Goal: Task Accomplishment & Management: Use online tool/utility

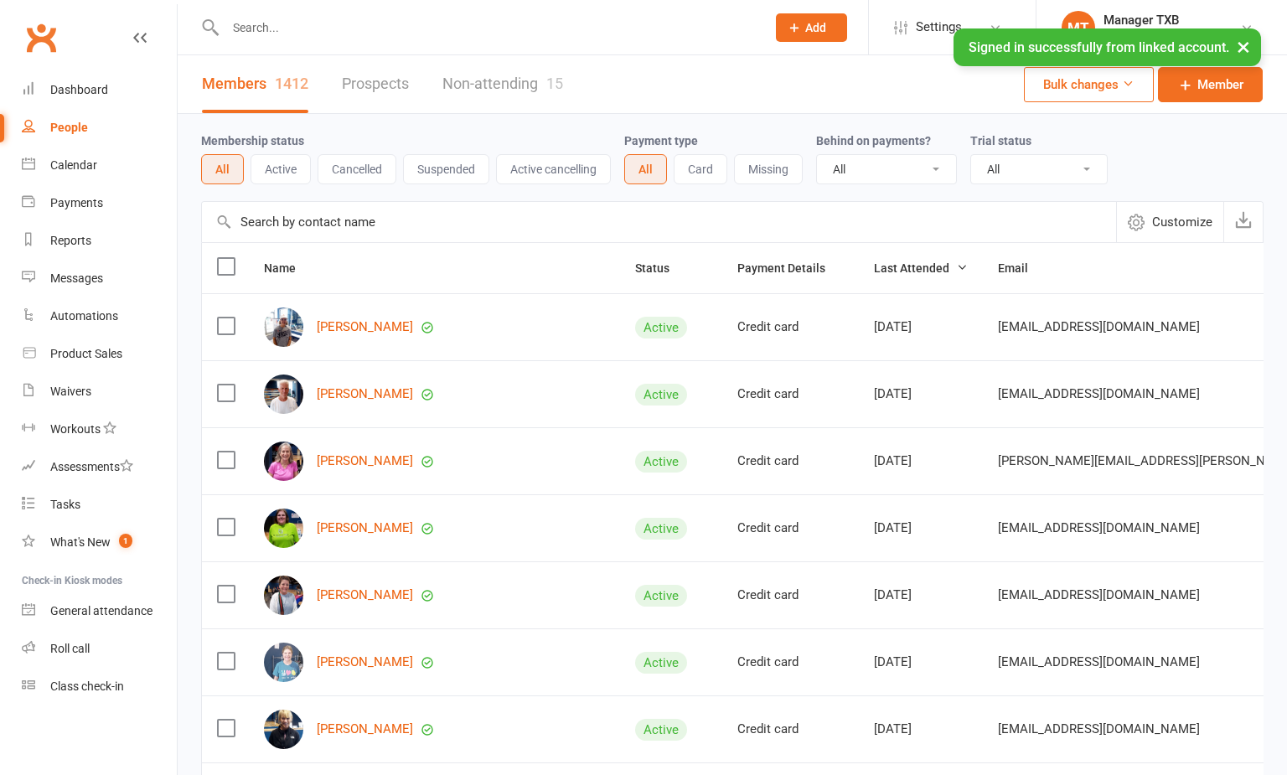
select select "100"
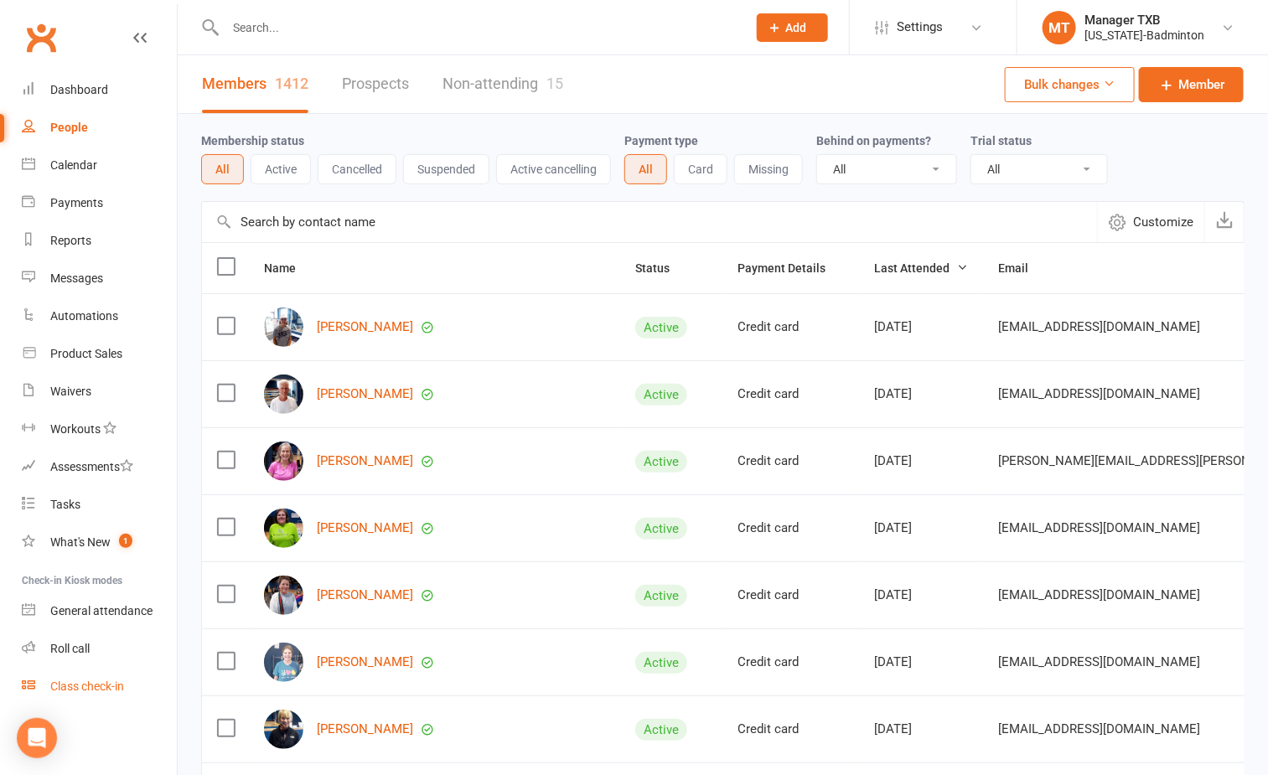
click at [94, 682] on div "Class check-in" at bounding box center [87, 686] width 74 height 13
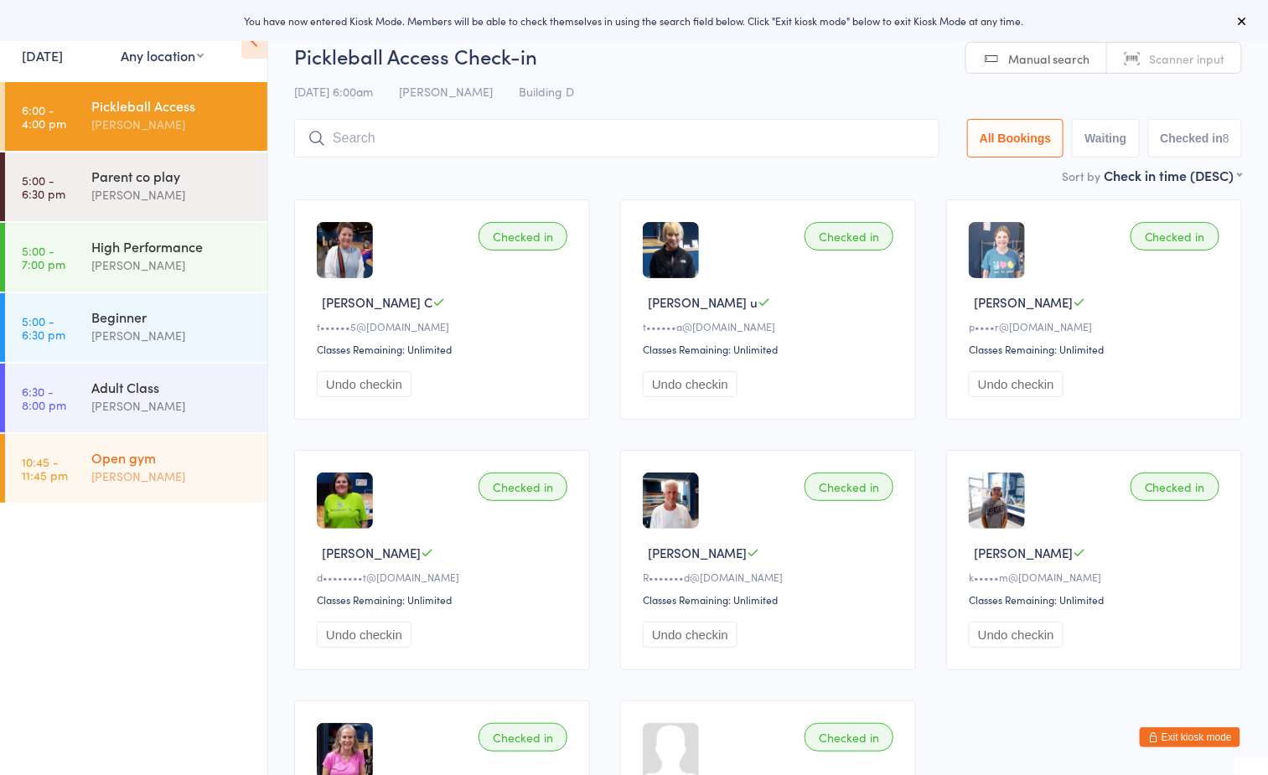
click at [132, 467] on div "[PERSON_NAME]" at bounding box center [172, 476] width 162 height 19
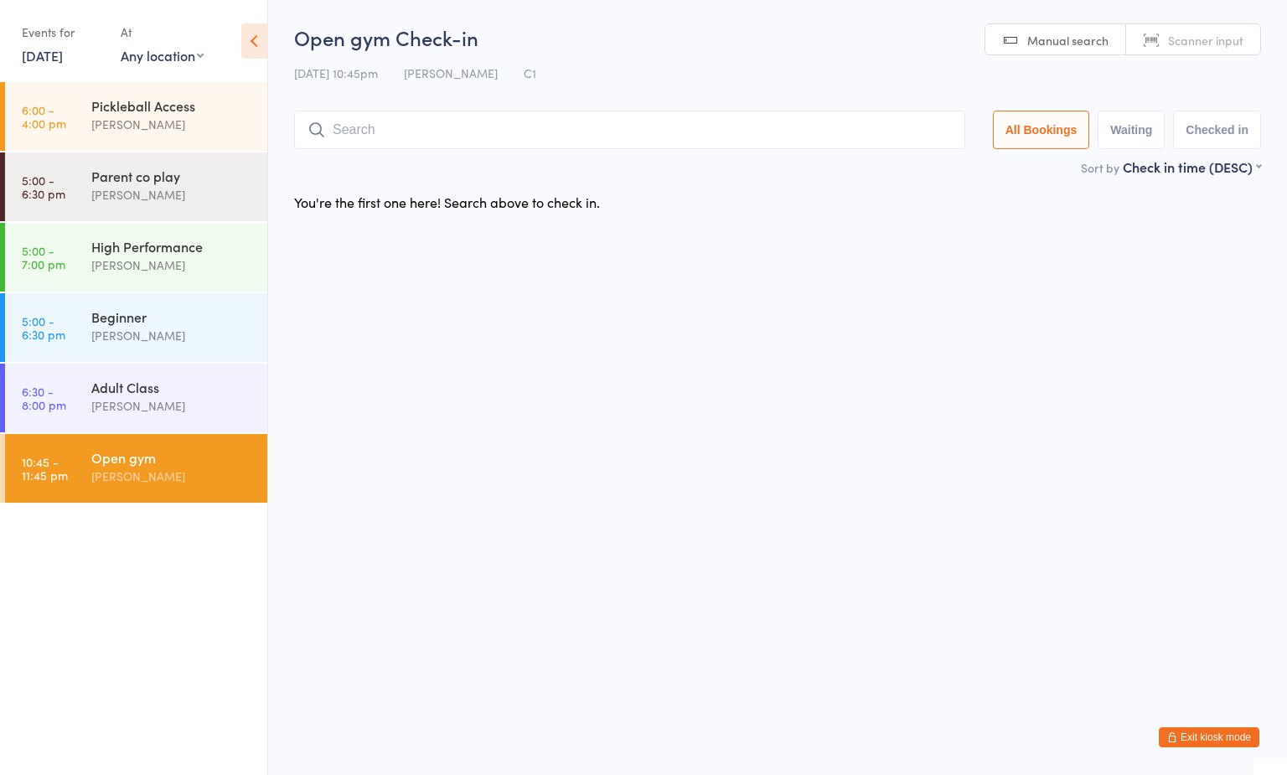
click at [669, 50] on h2 "Open gym Check-in" at bounding box center [777, 37] width 967 height 28
click at [94, 627] on ul "6:00 - 4:00 pm Pickleball Access [PERSON_NAME] 5:00 - 6:30 pm Parent co play [P…" at bounding box center [133, 428] width 267 height 693
